Goal: Task Accomplishment & Management: Complete application form

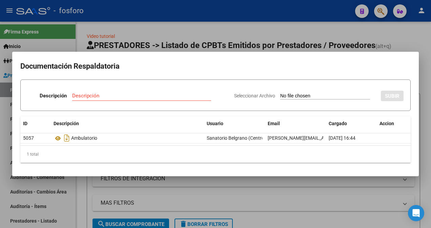
scroll to position [0, 176]
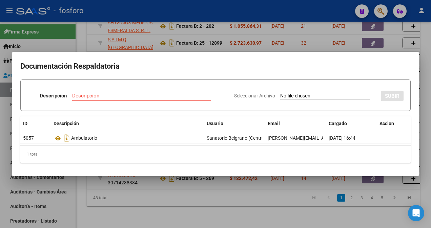
click at [219, 53] on mat-dialog-container "Documentación Respaldatoria Descripción Descripción Seleccionar Archivo SUBIR I…" at bounding box center [215, 114] width 406 height 125
click at [345, 25] on div at bounding box center [215, 114] width 431 height 228
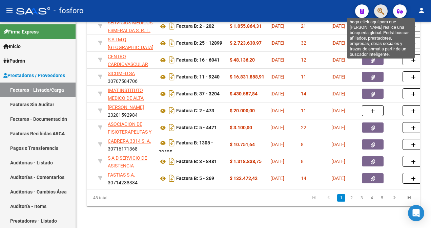
click at [380, 14] on icon "button" at bounding box center [380, 11] width 7 height 8
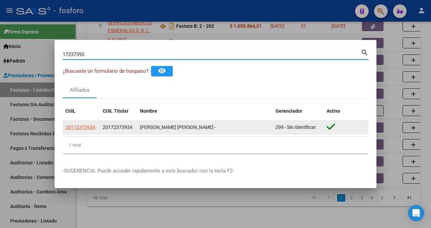
click at [65, 127] on datatable-body-cell "20172373934" at bounding box center [81, 127] width 37 height 13
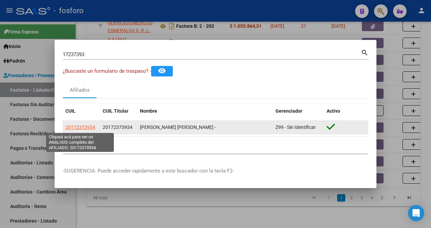
click at [73, 126] on span "20172373934" at bounding box center [80, 127] width 30 height 5
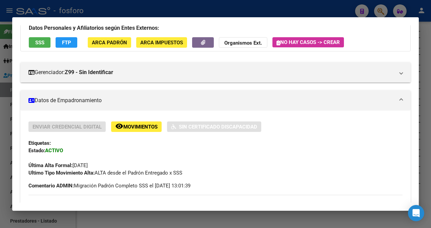
scroll to position [135, 0]
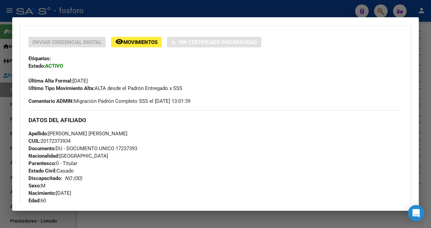
click at [1, 119] on div at bounding box center [215, 114] width 431 height 228
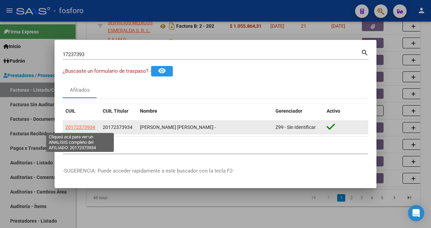
click at [68, 127] on span "20172373934" at bounding box center [80, 127] width 30 height 5
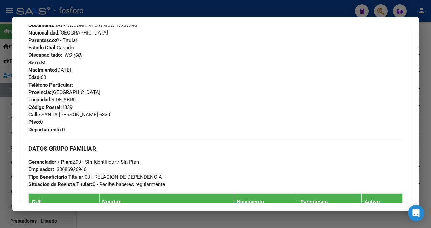
scroll to position [162, 0]
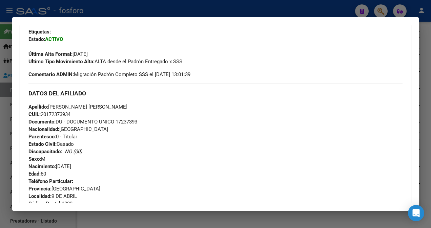
click at [6, 84] on div at bounding box center [215, 114] width 431 height 228
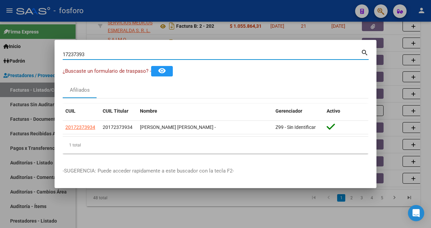
click at [108, 58] on input "17237393" at bounding box center [212, 54] width 298 height 6
type input "1"
type input "31982579"
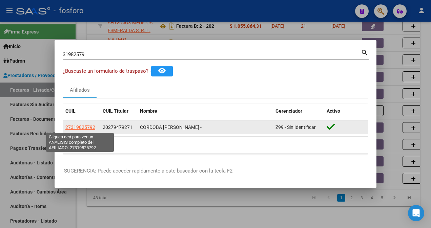
click at [85, 130] on span "27319825792" at bounding box center [80, 127] width 30 height 5
type textarea "27319825792"
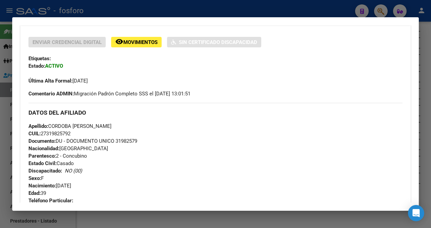
scroll to position [34, 0]
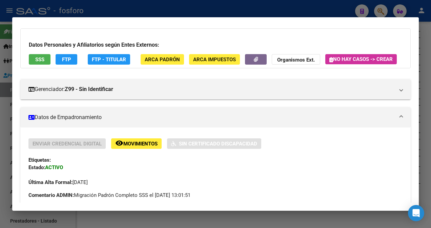
click at [3, 94] on div at bounding box center [215, 114] width 431 height 228
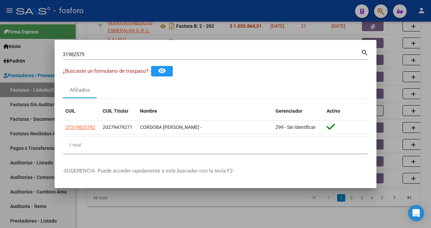
click at [104, 57] on input "31982579" at bounding box center [212, 54] width 298 height 6
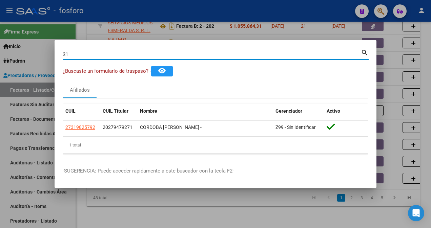
type input "3"
type input "57244196"
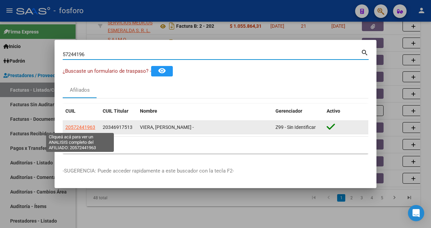
click at [76, 128] on span "20572441963" at bounding box center [80, 127] width 30 height 5
type textarea "20572441963"
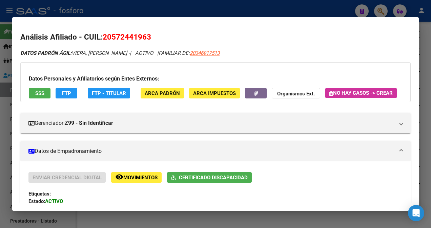
scroll to position [135, 0]
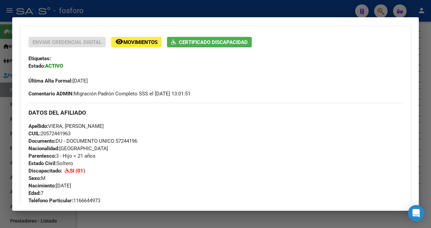
click at [142, 7] on div at bounding box center [215, 114] width 431 height 228
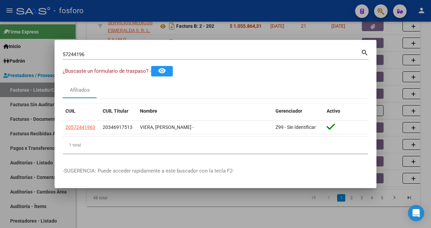
click at [298, 224] on div at bounding box center [215, 114] width 431 height 228
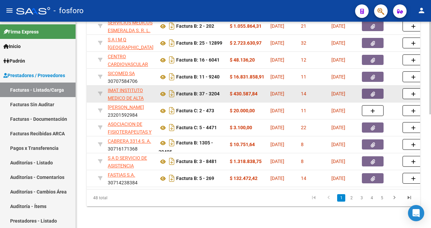
click at [373, 89] on button "button" at bounding box center [373, 94] width 22 height 10
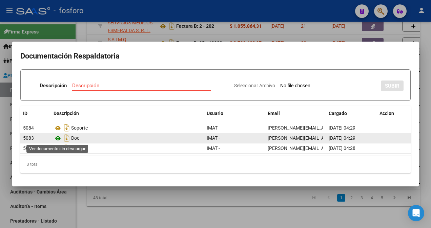
click at [58, 140] on icon at bounding box center [58, 138] width 9 height 8
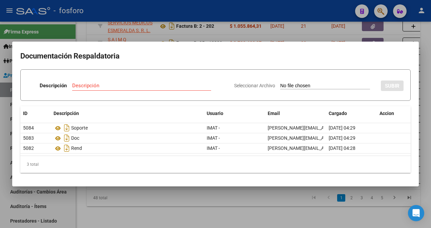
click at [56, 41] on div at bounding box center [215, 114] width 431 height 228
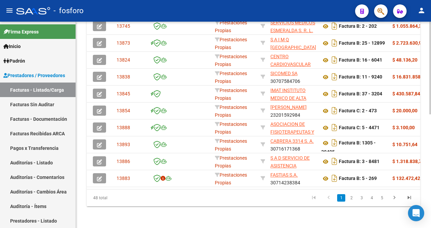
scroll to position [0, 0]
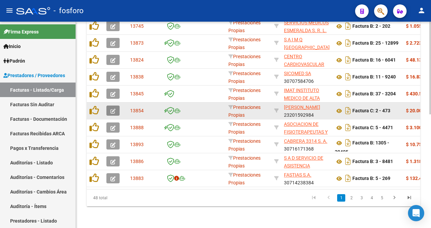
click at [108, 106] on button "button" at bounding box center [112, 111] width 13 height 10
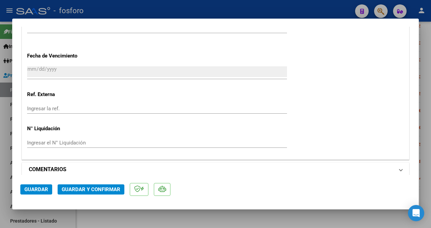
scroll to position [406, 0]
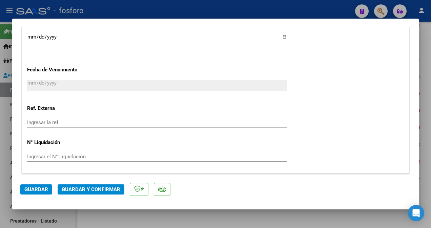
click at [77, 188] on span "Guardar y Confirmar" at bounding box center [91, 190] width 59 height 6
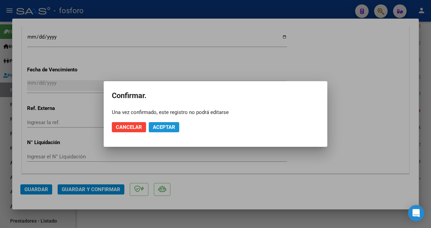
click at [167, 130] on button "Aceptar" at bounding box center [164, 127] width 30 height 10
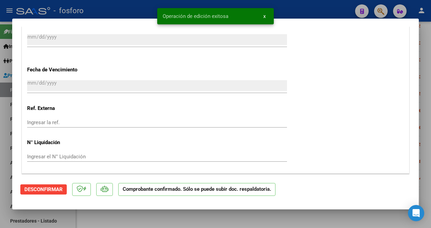
click at [6, 115] on div at bounding box center [215, 114] width 431 height 228
type input "$ 0,00"
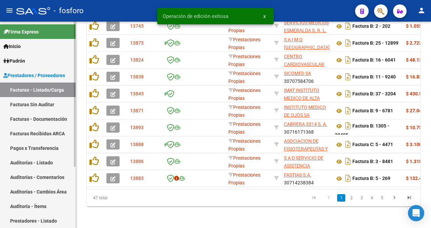
scroll to position [253, 0]
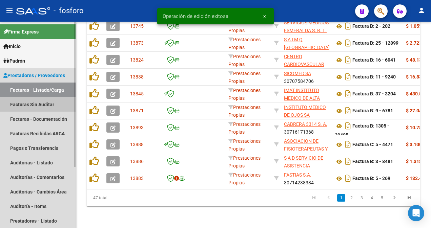
click at [25, 108] on link "Facturas Sin Auditar" at bounding box center [38, 104] width 76 height 15
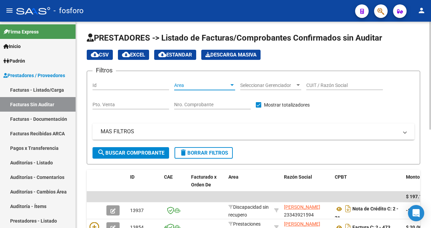
click at [232, 86] on div at bounding box center [232, 85] width 6 height 5
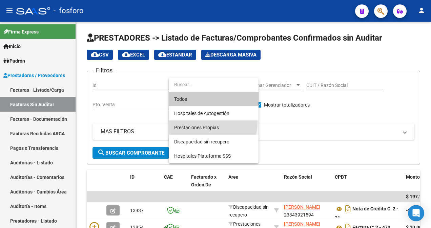
click at [195, 122] on span "Prestaciones Propias" at bounding box center [213, 128] width 79 height 14
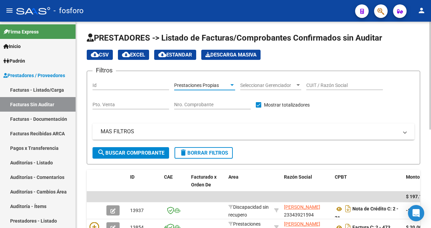
click at [135, 150] on span "search Buscar Comprobante" at bounding box center [130, 153] width 67 height 6
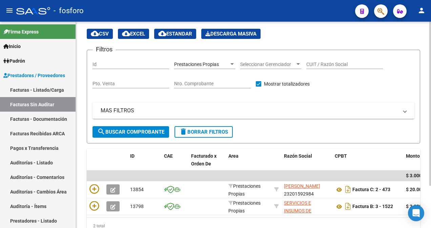
scroll to position [54, 0]
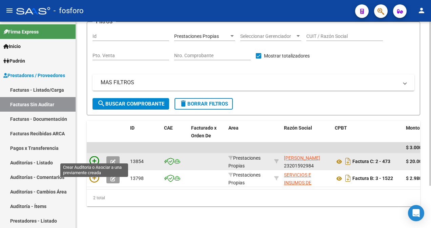
click at [93, 156] on icon at bounding box center [93, 160] width 9 height 9
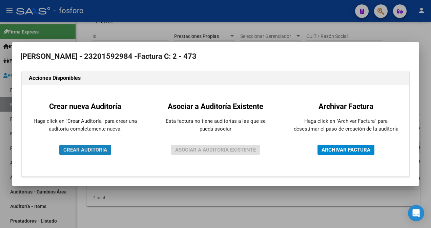
click at [98, 148] on span "CREAR AUDITORIA" at bounding box center [85, 150] width 44 height 6
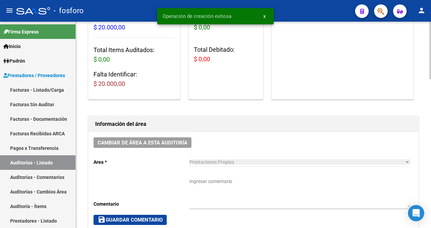
scroll to position [102, 0]
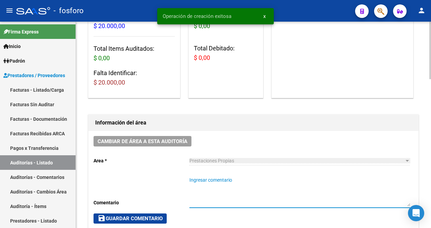
click at [198, 181] on textarea "Ingresar comentario" at bounding box center [299, 192] width 220 height 30
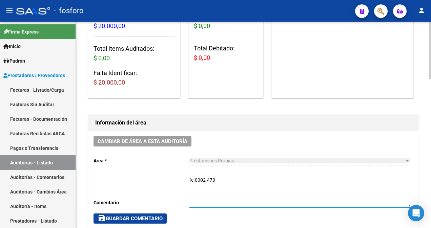
type textarea "fc.0002-473"
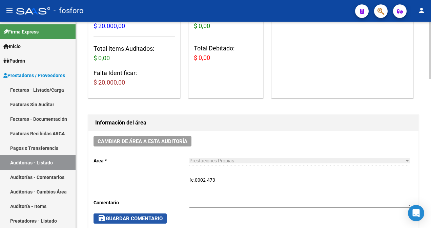
click at [127, 216] on span "save Guardar Comentario" at bounding box center [130, 219] width 65 height 6
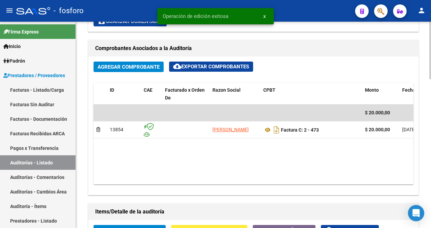
scroll to position [373, 0]
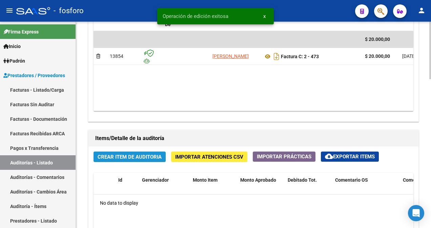
click at [135, 156] on span "Crear Item de Auditoria" at bounding box center [130, 157] width 64 height 6
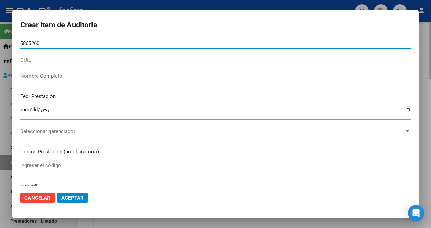
type input "58652602"
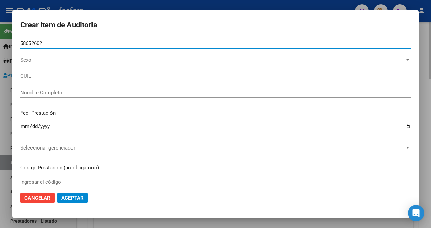
type input "20586526023"
type input "LEYES [PERSON_NAME] -"
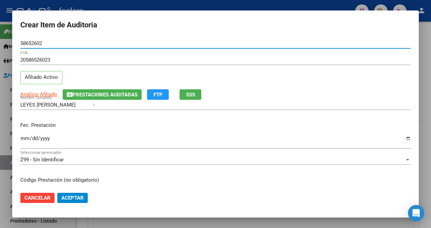
type input "58652602"
click at [25, 140] on input "Ingresar la fecha" at bounding box center [215, 141] width 390 height 11
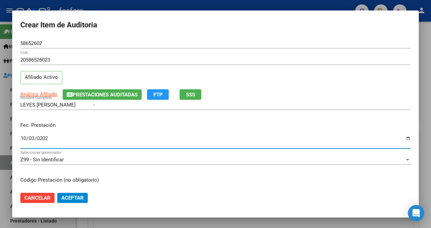
type input "[DATE]"
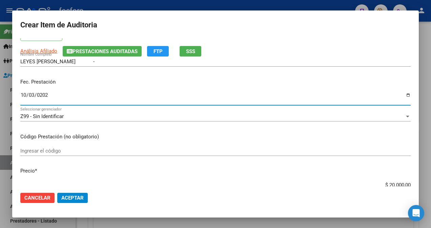
scroll to position [68, 0]
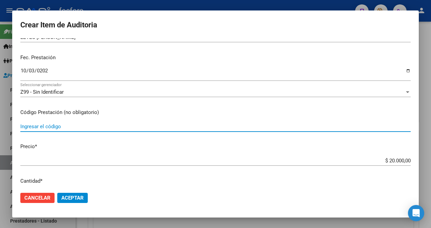
click at [47, 127] on input "Ingresar el código" at bounding box center [215, 127] width 390 height 6
type input "s"
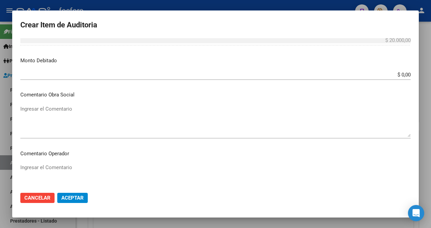
scroll to position [271, 0]
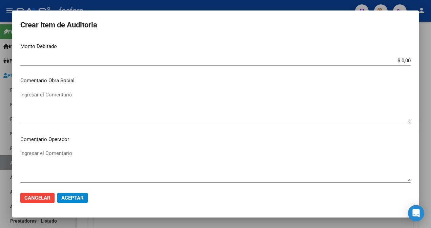
type input "SESION DE FONOAUDIOLOGIA X1"
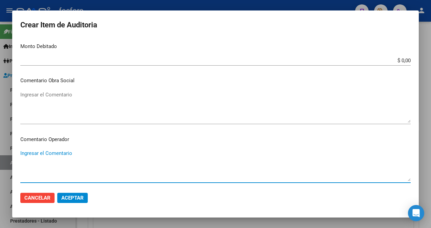
click at [60, 151] on textarea "Ingresar el Comentario" at bounding box center [215, 166] width 390 height 32
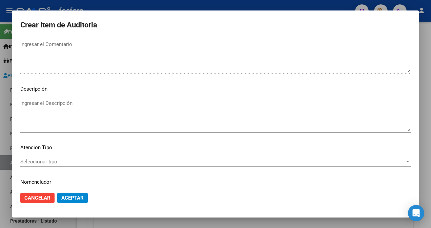
scroll to position [440, 0]
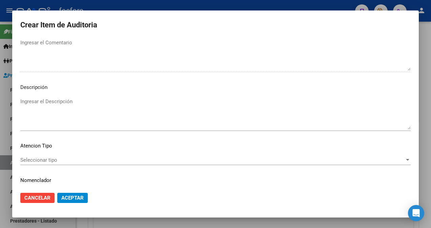
type textarea "SIN DEBITO."
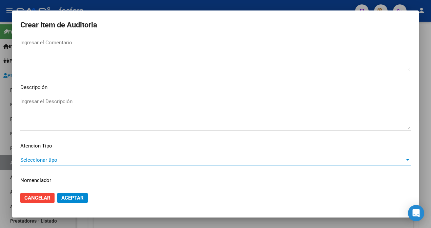
click at [40, 157] on span "Seleccionar tipo" at bounding box center [212, 160] width 384 height 6
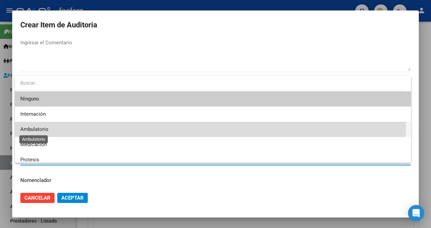
click at [35, 129] on span "Ambulatorio" at bounding box center [34, 129] width 28 height 6
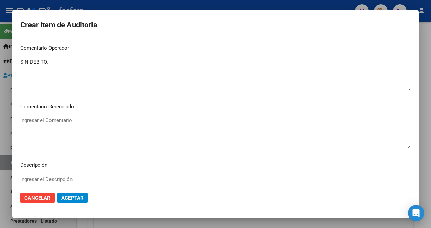
scroll to position [459, 0]
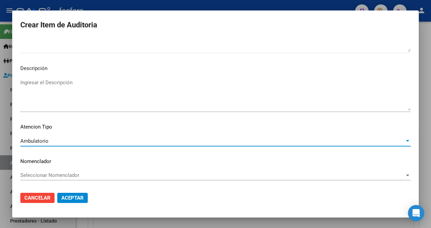
click at [72, 197] on span "Aceptar" at bounding box center [72, 198] width 22 height 6
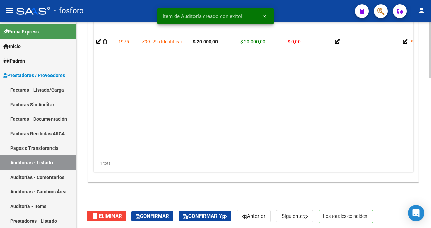
scroll to position [551, 0]
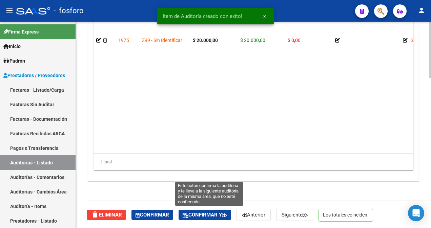
click at [204, 212] on span "Confirmar y" at bounding box center [205, 215] width 44 height 6
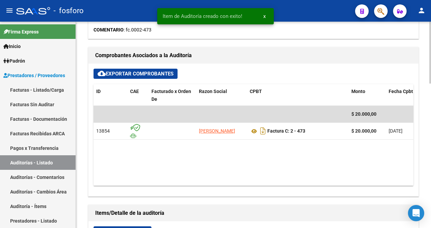
type input "202510"
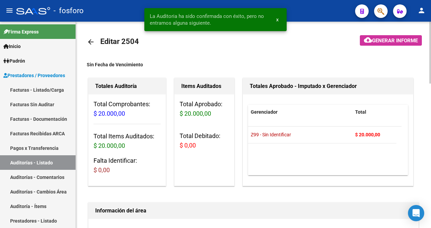
scroll to position [0, 0]
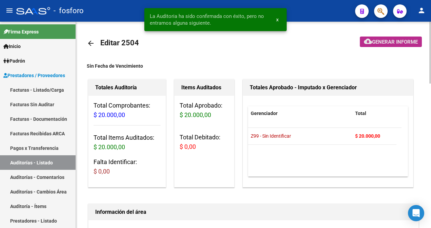
click at [390, 42] on span "Generar informe" at bounding box center [395, 42] width 46 height 6
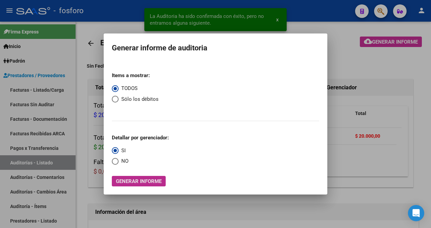
click at [131, 182] on span "Generar informe" at bounding box center [139, 181] width 46 height 6
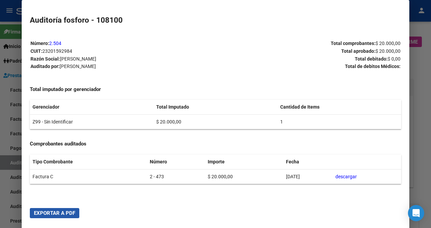
click at [42, 213] on span "Exportar a PDF" at bounding box center [54, 213] width 41 height 6
click at [8, 82] on div at bounding box center [215, 114] width 431 height 228
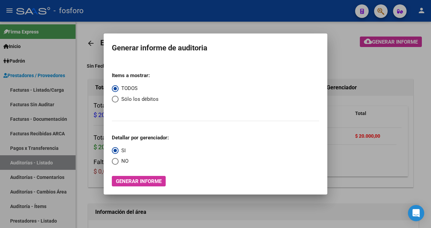
click at [73, 106] on div at bounding box center [215, 114] width 431 height 228
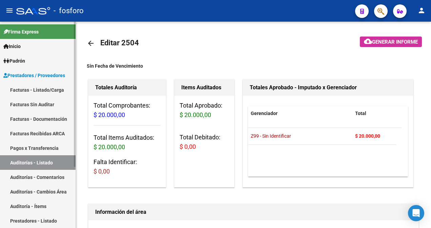
click at [49, 89] on link "Facturas - Listado/Carga" at bounding box center [38, 90] width 76 height 15
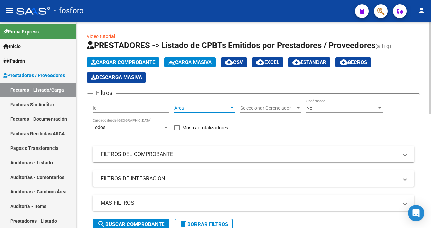
click at [230, 107] on div at bounding box center [231, 108] width 3 height 2
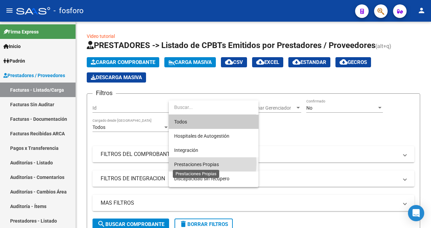
click at [194, 163] on span "Prestaciones Propias" at bounding box center [196, 164] width 45 height 5
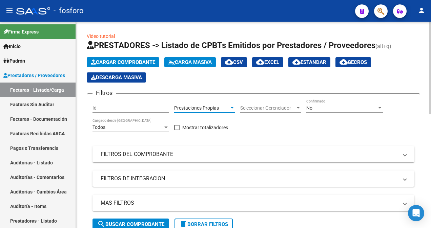
click at [119, 223] on span "search Buscar Comprobante" at bounding box center [130, 225] width 67 height 6
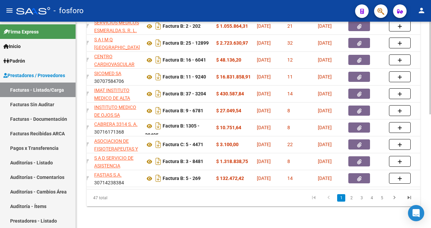
scroll to position [0, 221]
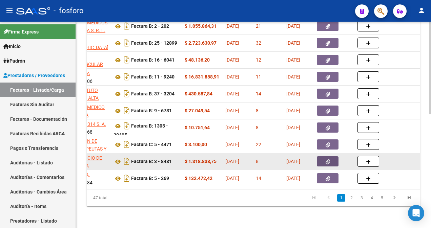
click at [333, 156] on button "button" at bounding box center [328, 161] width 22 height 10
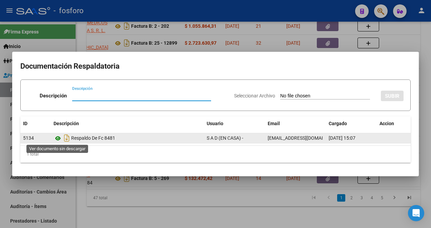
click at [60, 137] on icon at bounding box center [58, 138] width 9 height 8
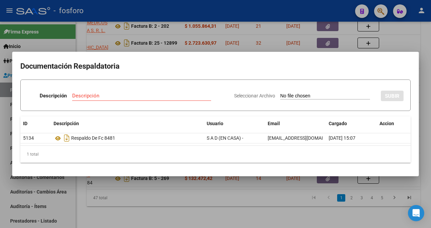
click at [138, 206] on div at bounding box center [215, 114] width 431 height 228
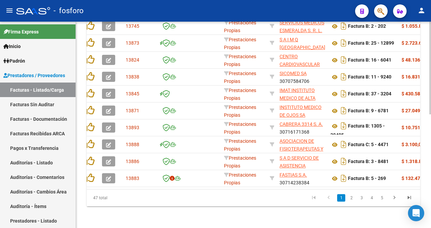
scroll to position [0, 0]
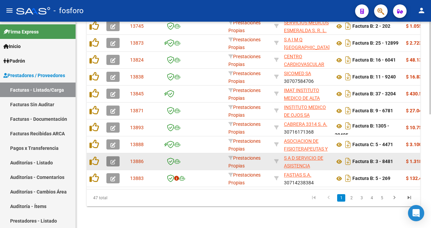
click at [108, 156] on button "button" at bounding box center [112, 161] width 13 height 10
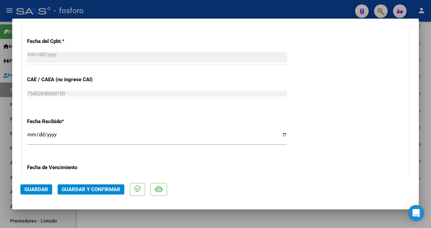
scroll to position [373, 0]
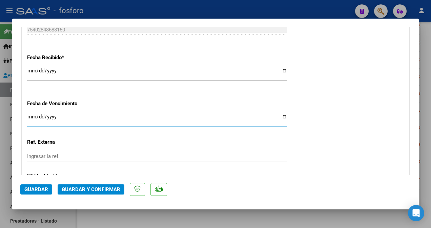
click at [28, 117] on input "Ingresar la fecha" at bounding box center [157, 119] width 260 height 11
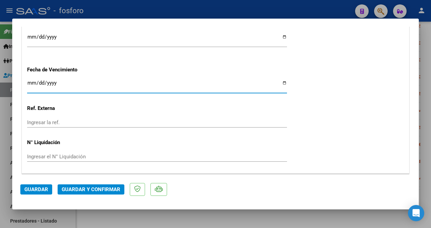
click at [29, 82] on input "Ingresar la fecha" at bounding box center [157, 85] width 260 height 11
type input "[DATE]"
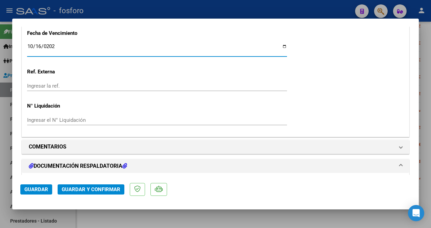
scroll to position [508, 0]
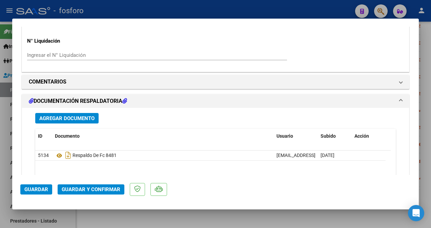
click at [2, 75] on div at bounding box center [215, 114] width 431 height 228
type input "$ 0,00"
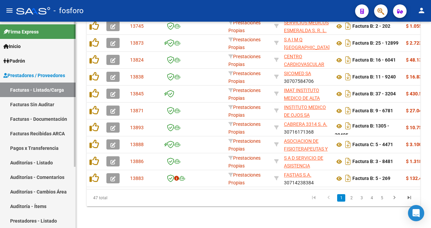
scroll to position [253, 0]
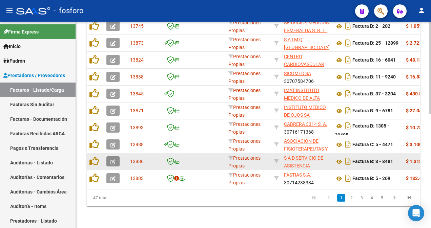
click at [113, 159] on span "button" at bounding box center [112, 162] width 5 height 6
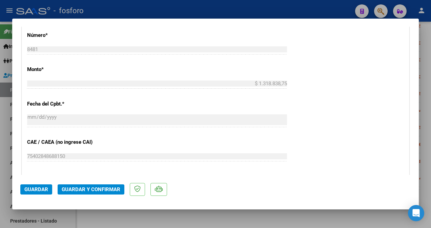
scroll to position [339, 0]
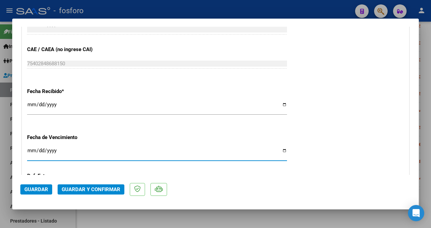
click at [31, 151] on input "Ingresar la fecha" at bounding box center [157, 153] width 260 height 11
type input "[DATE]"
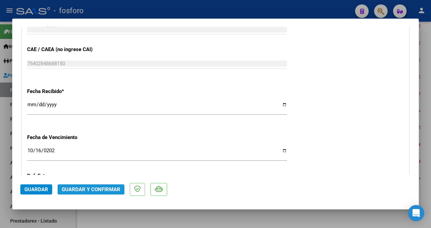
click at [65, 187] on span "Guardar y Confirmar" at bounding box center [91, 190] width 59 height 6
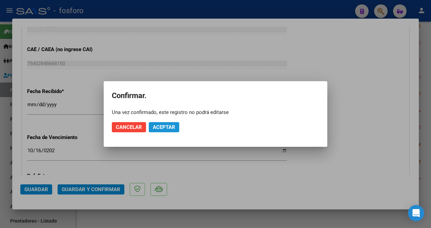
click at [155, 127] on span "Aceptar" at bounding box center [164, 127] width 22 height 6
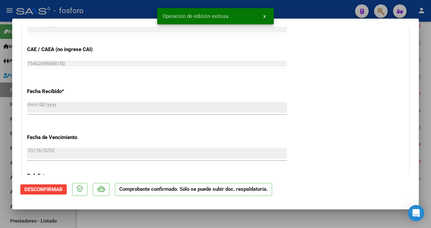
click at [4, 103] on div at bounding box center [215, 114] width 431 height 228
type input "$ 0,00"
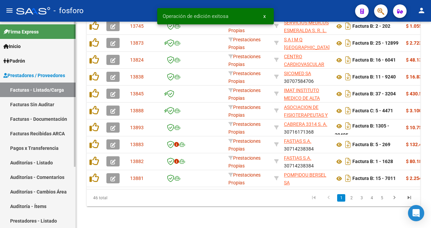
scroll to position [253, 0]
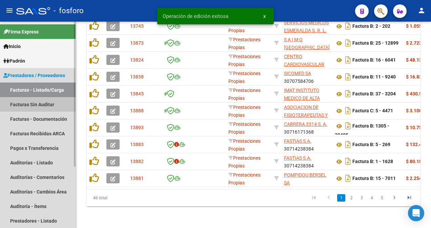
click at [18, 99] on link "Facturas Sin Auditar" at bounding box center [38, 104] width 76 height 15
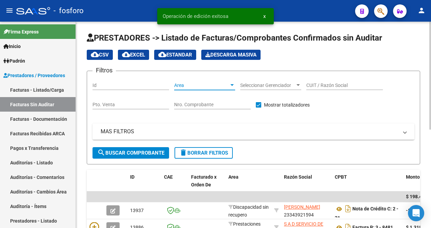
click at [231, 86] on div at bounding box center [232, 85] width 6 height 5
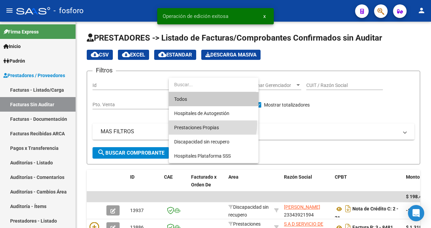
click at [205, 124] on span "Prestaciones Propias" at bounding box center [213, 128] width 79 height 14
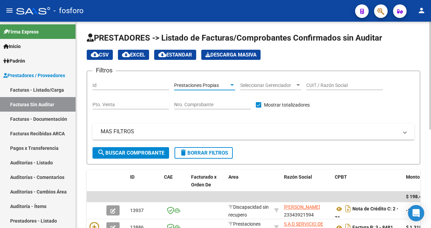
click at [127, 152] on span "search Buscar Comprobante" at bounding box center [130, 153] width 67 height 6
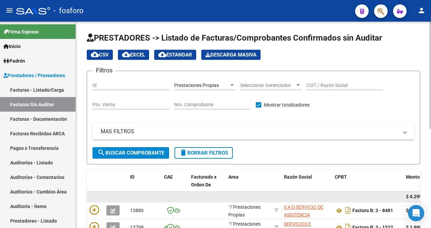
scroll to position [54, 0]
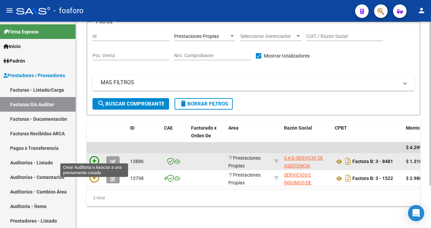
click at [93, 156] on icon at bounding box center [93, 160] width 9 height 9
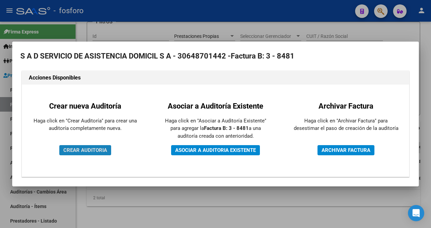
click at [93, 149] on span "CREAR AUDITORIA" at bounding box center [85, 150] width 44 height 6
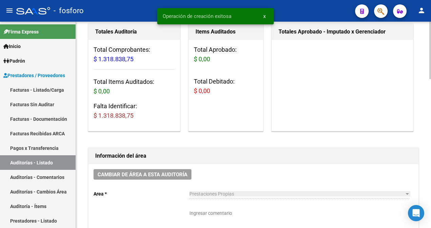
scroll to position [135, 0]
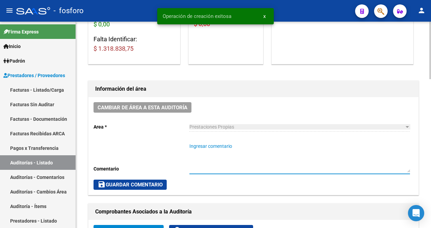
click at [225, 148] on textarea "Ingresar comentario" at bounding box center [299, 158] width 220 height 30
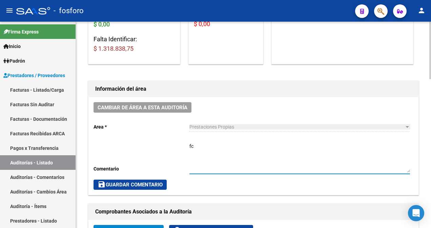
type textarea "f"
type textarea "FC.0003-8481"
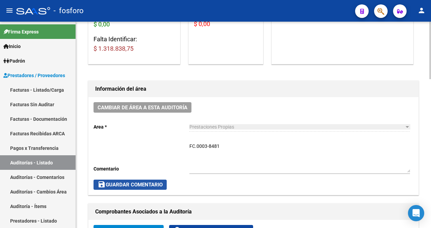
click at [137, 183] on span "save Guardar Comentario" at bounding box center [130, 185] width 65 height 6
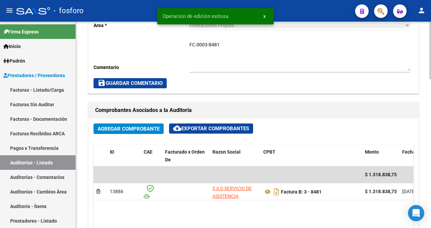
scroll to position [373, 0]
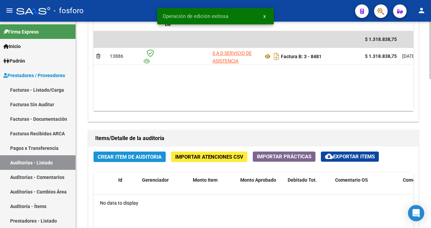
click at [121, 157] on span "Crear Item de Auditoria" at bounding box center [130, 157] width 64 height 6
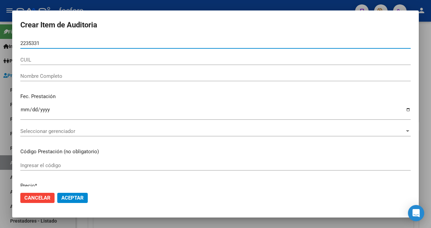
type input "22353311"
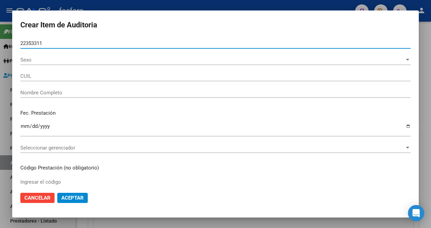
type input "20223533117"
type input "[PERSON_NAME]"
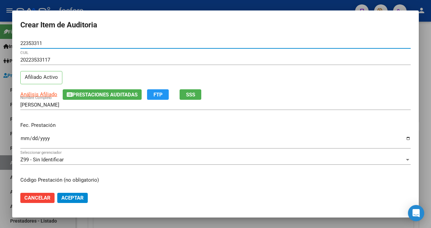
type input "22353311"
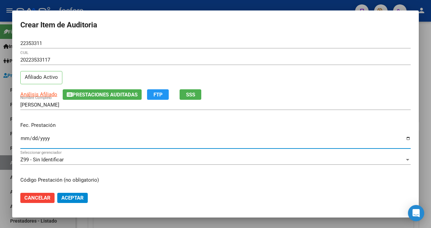
click at [21, 138] on input "Ingresar la fecha" at bounding box center [215, 141] width 390 height 11
type input "[DATE]"
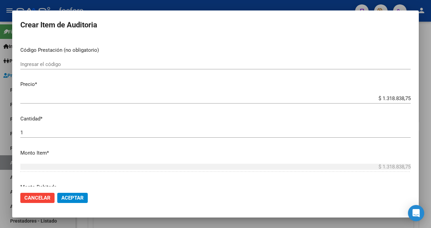
scroll to position [135, 0]
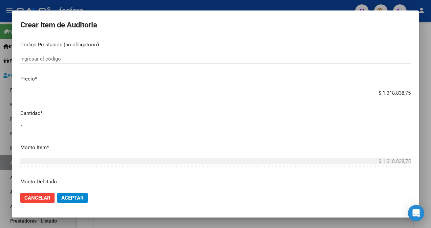
click at [93, 54] on div "Ingresar el código" at bounding box center [215, 59] width 390 height 10
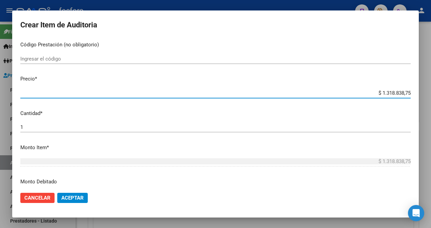
click at [404, 91] on input "$ 1.318.838,75" at bounding box center [215, 93] width 390 height 6
type input "$ 131.883,87"
type input "$ 13.188,38"
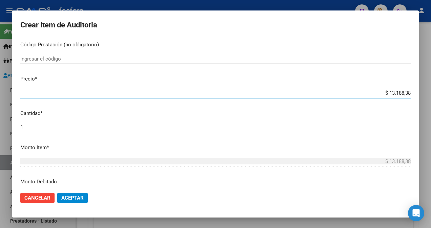
type input "$ 1.318,83"
type input "$ 131,88"
type input "$ 13,18"
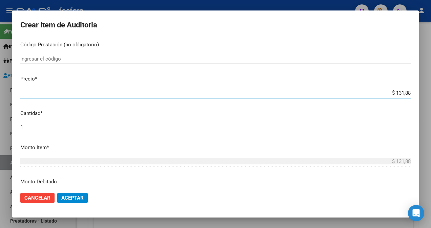
type input "$ 13,18"
type input "$ 1,31"
type input "$ 0,13"
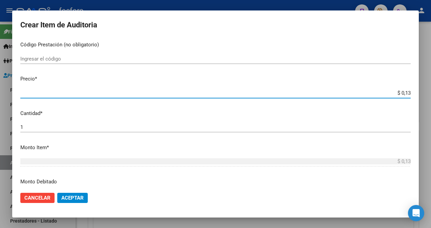
type input "$ 1,38"
type input "$ 13,80"
type input "$ 138,04"
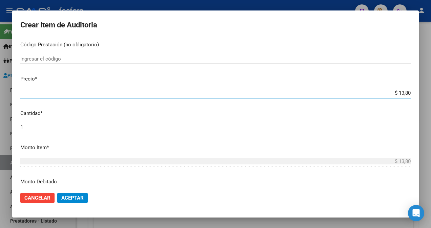
type input "$ 138,04"
type input "$ 1.380,45"
type input "$ 13.804,51"
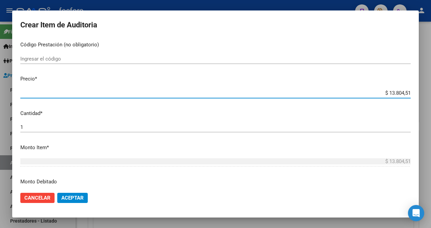
type input "$ 138.045,12"
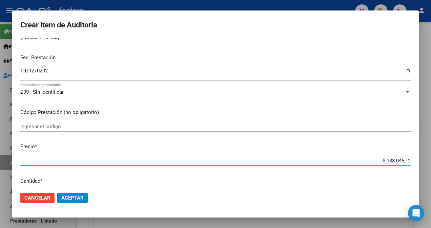
scroll to position [68, 0]
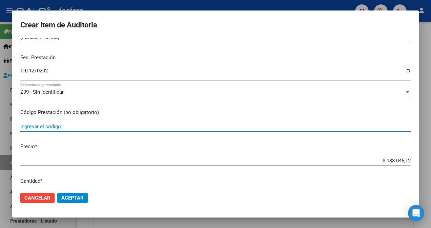
click at [118, 127] on input "Ingresar el código" at bounding box center [215, 127] width 390 height 6
click at [117, 126] on input "C-PAP CON C-FLEX X 1/ CALENTADOR TEERMO HUMIDIFICADOR X1" at bounding box center [215, 127] width 390 height 6
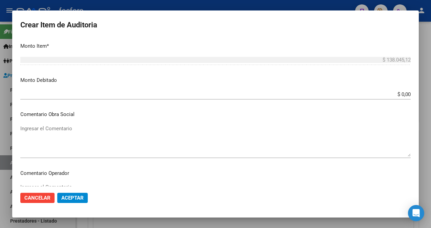
scroll to position [305, 0]
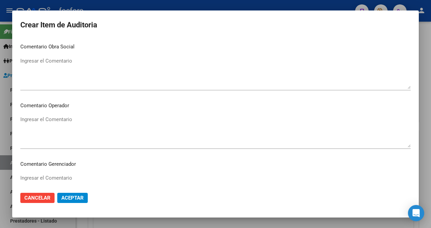
type input "C-PAP CON C-FLEX X 1/ CALENTADOR TERMO HUMIDIFICADOR X1"
click at [75, 125] on textarea "Ingresar el Comentario" at bounding box center [215, 132] width 390 height 32
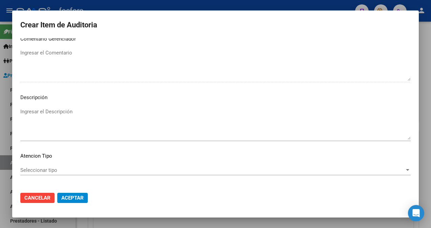
scroll to position [440, 0]
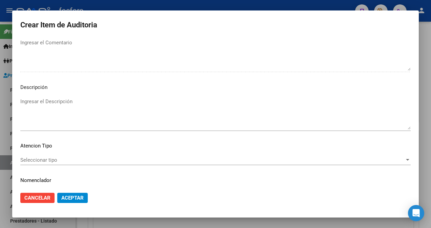
type textarea "SIN DEBITO, DE ACUERDO A PRESUPUESTO AUTORIZADO."
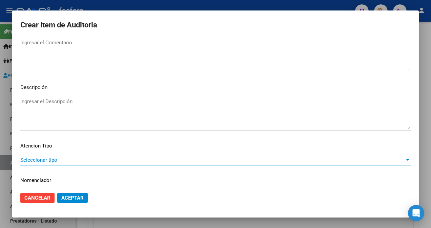
click at [40, 162] on span "Seleccionar tipo" at bounding box center [212, 160] width 384 height 6
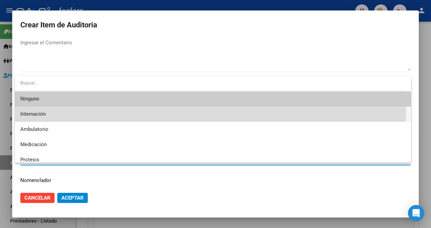
click at [54, 115] on span "Internación" at bounding box center [212, 114] width 385 height 15
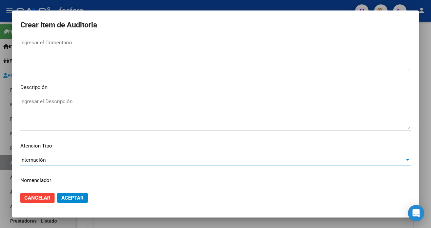
click at [72, 201] on span "Aceptar" at bounding box center [72, 198] width 22 height 6
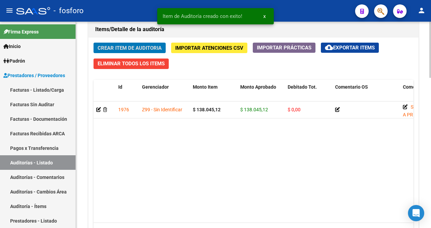
scroll to position [450, 0]
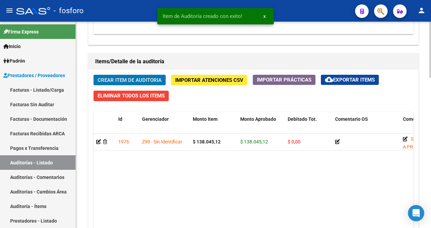
click at [145, 81] on span "Crear Item de Auditoria" at bounding box center [130, 80] width 64 height 6
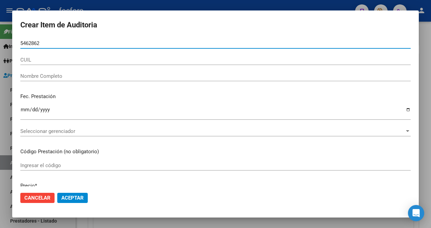
type input "54628623"
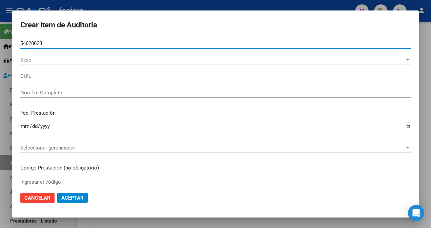
type input "27546286237"
type input "[PERSON_NAME] -"
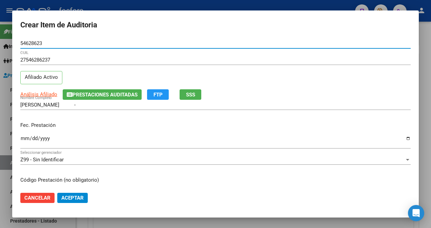
type input "54628623"
click at [25, 144] on input "Ingresar la fecha" at bounding box center [215, 141] width 390 height 11
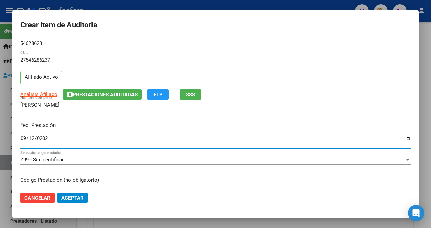
type input "[DATE]"
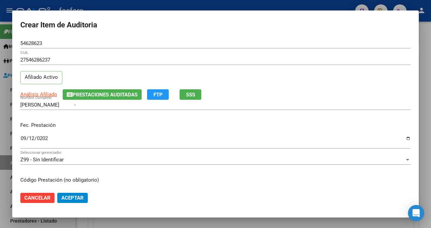
scroll to position [102, 0]
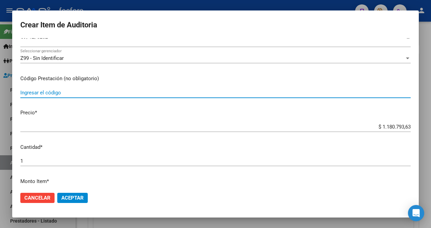
click at [78, 94] on input "Ingresar el código" at bounding box center [215, 93] width 390 height 6
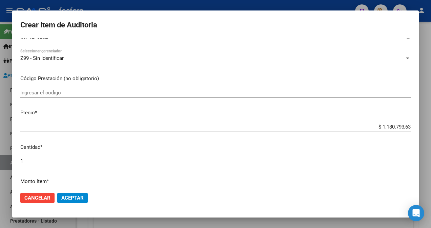
click at [406, 128] on app-form-text-field "Precio * $ 1.180.793,63 Ingresar el precio" at bounding box center [218, 119] width 396 height 21
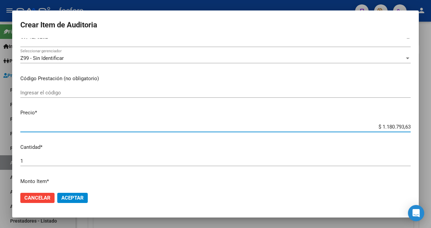
click at [405, 128] on input "$ 1.180.793,63" at bounding box center [215, 127] width 390 height 6
type input "$ 118.079,36"
type input "$ 11.807,93"
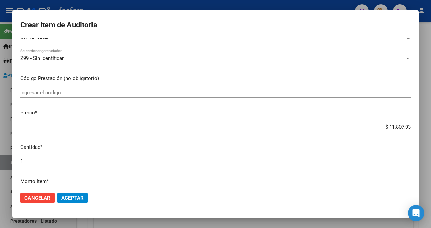
type input "$ 118.079,35"
type input "$ 1.180.793,58"
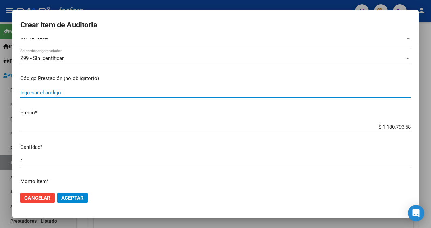
click at [89, 90] on input "Ingresar el código" at bounding box center [215, 93] width 390 height 6
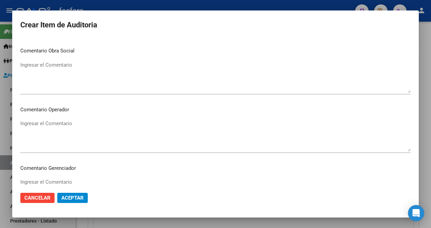
scroll to position [305, 0]
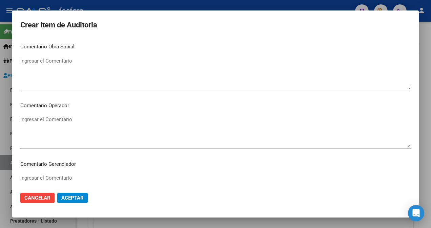
type input "KINESIOLOGIA RESPIRATORIA X 24 SESIONES Y KINESIOLOGIA MOTORA X 13"
click at [68, 115] on div "Ingresar el Comentario" at bounding box center [215, 131] width 390 height 35
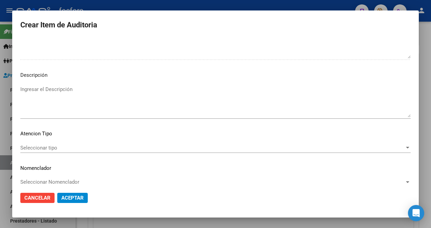
scroll to position [459, 0]
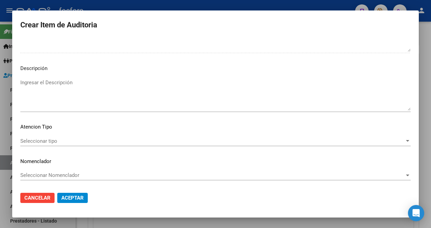
type textarea "SIN DEBITOS, SEGUN AUTORIZACION ADJUNTA."
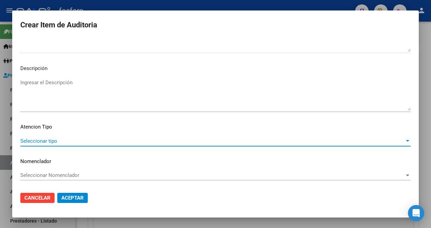
click at [41, 140] on span "Seleccionar tipo" at bounding box center [212, 141] width 384 height 6
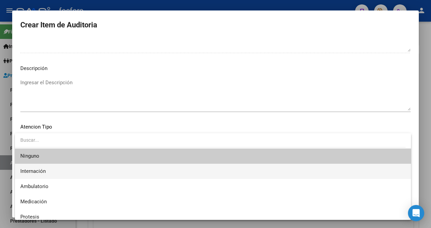
click at [23, 168] on span "Internación" at bounding box center [212, 171] width 385 height 15
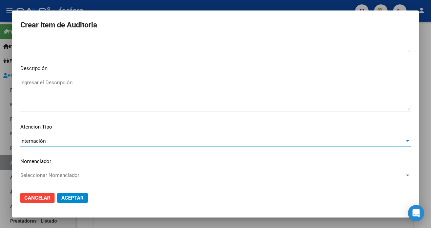
click at [72, 200] on span "Aceptar" at bounding box center [72, 198] width 22 height 6
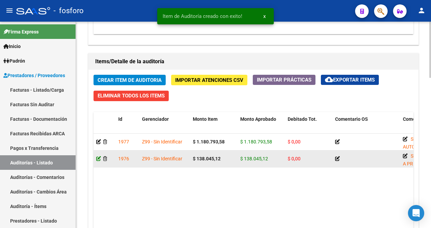
click at [98, 160] on icon at bounding box center [98, 158] width 5 height 5
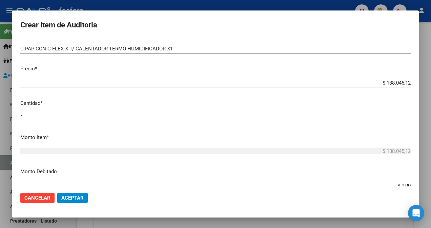
scroll to position [135, 0]
click at [405, 83] on app-form-text-field "Precio * $ 138.045,12 Ingresar el precio" at bounding box center [218, 75] width 396 height 21
click at [406, 82] on app-form-text-field "Precio * $ 138.045,12 Ingresar el precio" at bounding box center [218, 75] width 396 height 21
click at [405, 81] on app-form-text-field "Precio * $ 138.045,12 Ingresar el precio" at bounding box center [218, 75] width 396 height 21
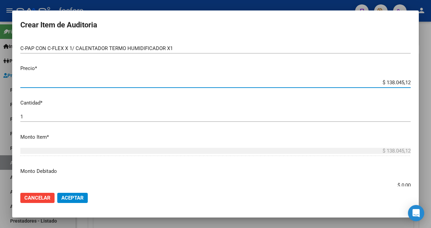
click at [405, 84] on input "$ 138.045,12" at bounding box center [215, 83] width 390 height 6
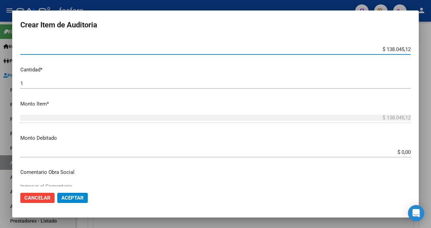
scroll to position [169, 0]
type input "$ 13.804,51"
type input "$ 138.045,17"
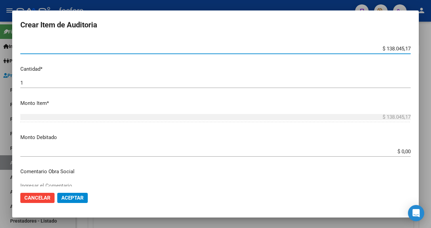
click at [62, 198] on span "Aceptar" at bounding box center [72, 198] width 22 height 6
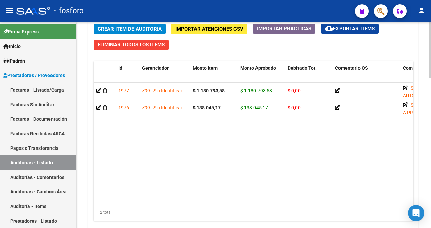
scroll to position [551, 0]
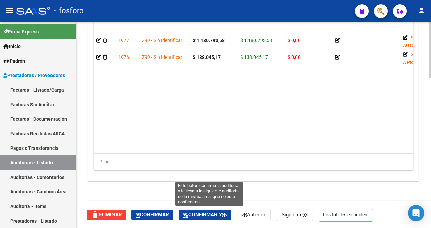
drag, startPoint x: 199, startPoint y: 213, endPoint x: 206, endPoint y: 207, distance: 9.1
click at [199, 213] on span "Confirmar y" at bounding box center [205, 215] width 44 height 6
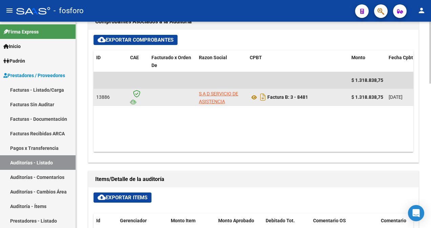
type input "202510"
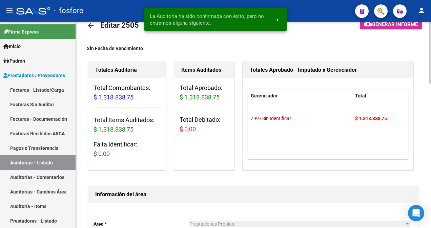
scroll to position [0, 0]
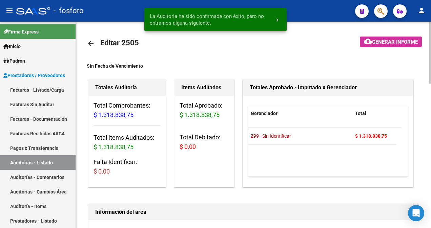
click at [390, 44] on span "Generar informe" at bounding box center [395, 42] width 46 height 6
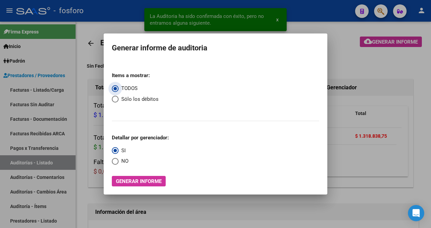
click at [139, 178] on span "Generar informe" at bounding box center [139, 181] width 46 height 6
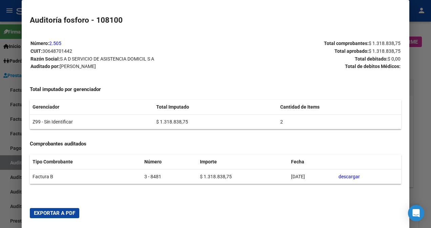
click at [68, 210] on span "Exportar a PDF" at bounding box center [54, 213] width 41 height 6
